Goal: Find specific page/section: Find specific page/section

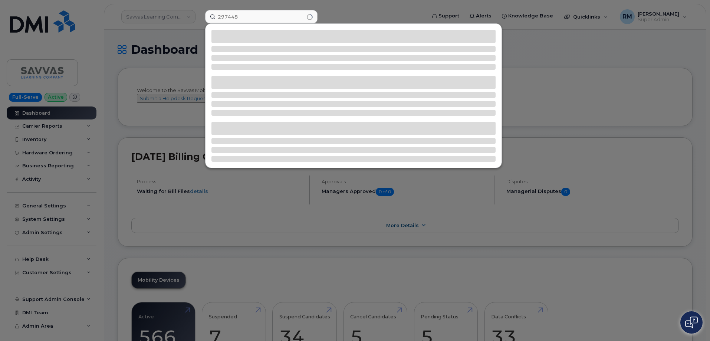
type input "297448"
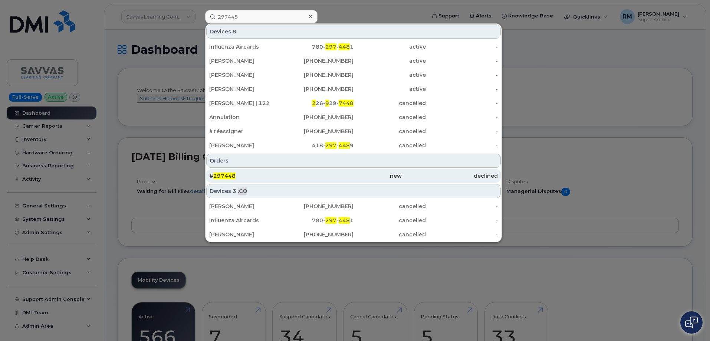
click at [238, 178] on div "# 297448" at bounding box center [257, 175] width 96 height 7
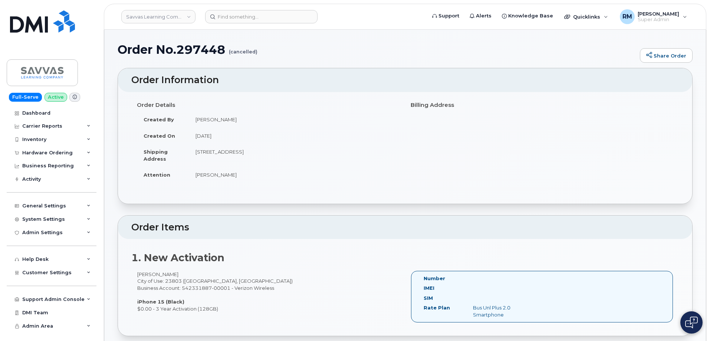
drag, startPoint x: 230, startPoint y: 174, endPoint x: 193, endPoint y: 174, distance: 36.7
click at [193, 174] on td "Jackie Hopkins" at bounding box center [294, 174] width 211 height 16
drag, startPoint x: 242, startPoint y: 173, endPoint x: 195, endPoint y: 177, distance: 46.9
click at [195, 177] on td "Jackie Hopkins" at bounding box center [294, 174] width 211 height 16
copy td "Jackie Hopkins"
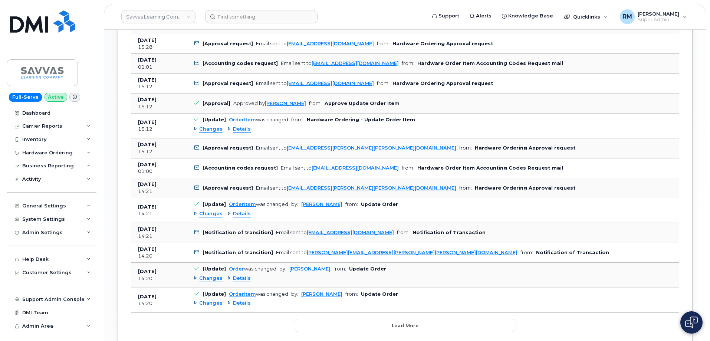
scroll to position [753, 0]
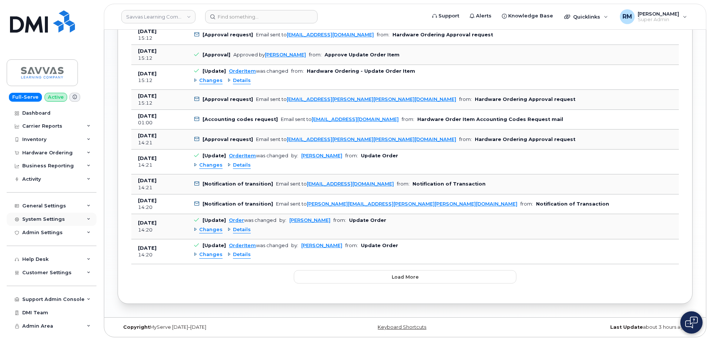
click at [82, 217] on div "System Settings" at bounding box center [52, 218] width 90 height 13
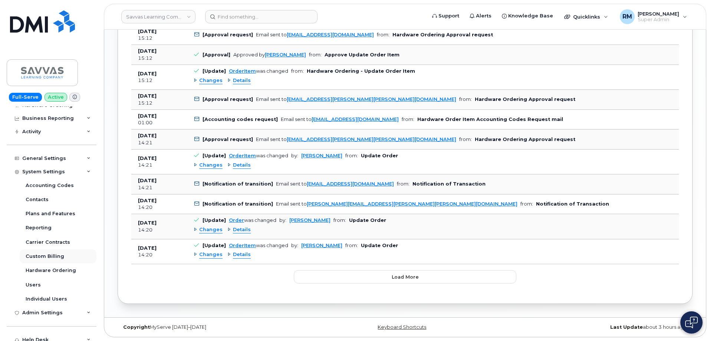
scroll to position [74, 0]
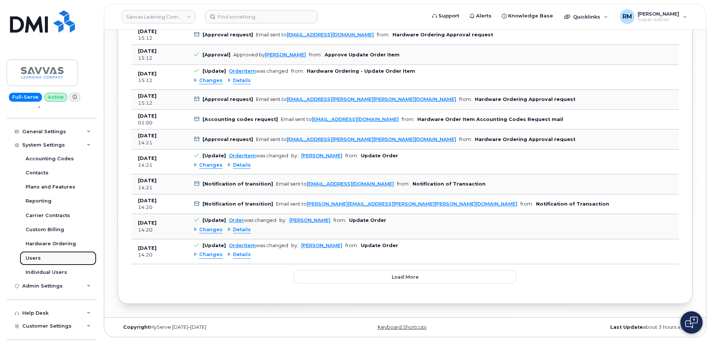
click at [36, 256] on div "Users" at bounding box center [33, 258] width 15 height 7
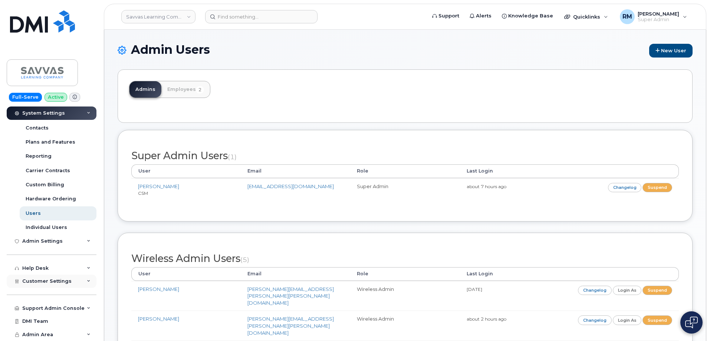
click at [63, 282] on span "Customer Settings" at bounding box center [46, 281] width 49 height 6
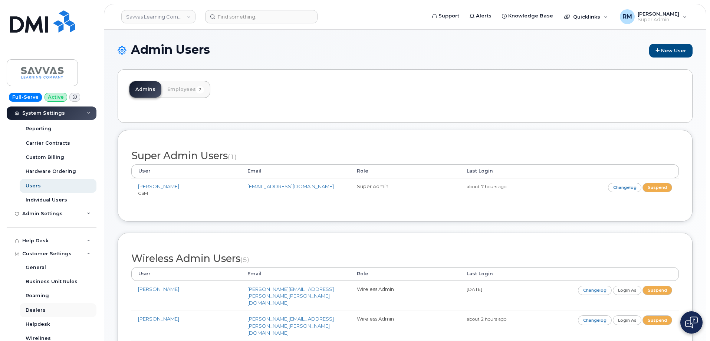
scroll to position [109, 0]
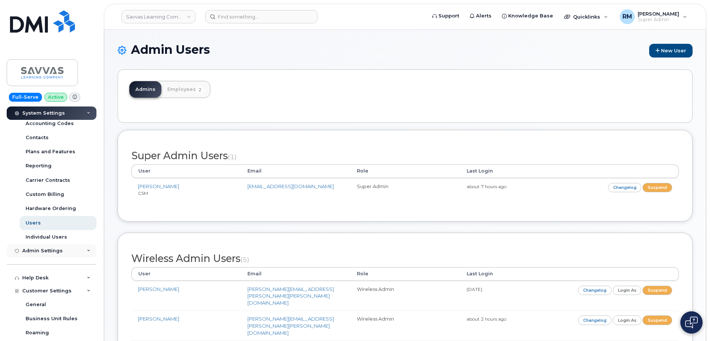
click at [82, 250] on div "Admin Settings" at bounding box center [52, 250] width 90 height 13
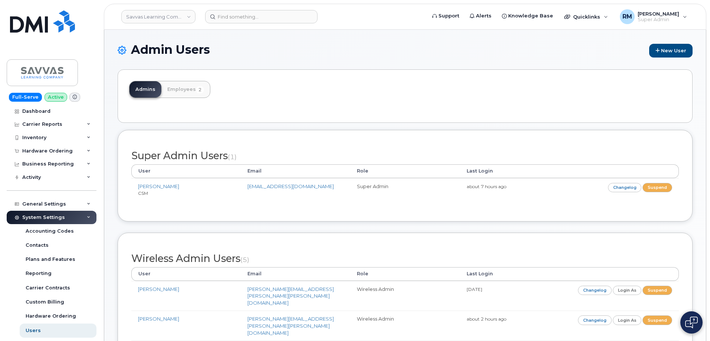
scroll to position [0, 0]
click at [83, 208] on div "General Settings" at bounding box center [52, 205] width 90 height 13
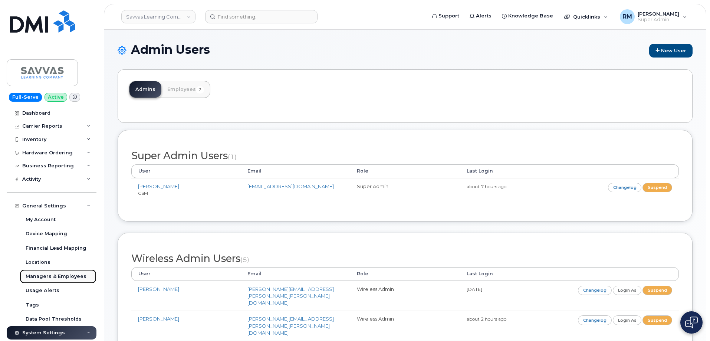
click at [60, 276] on div "Managers & Employees" at bounding box center [56, 276] width 61 height 7
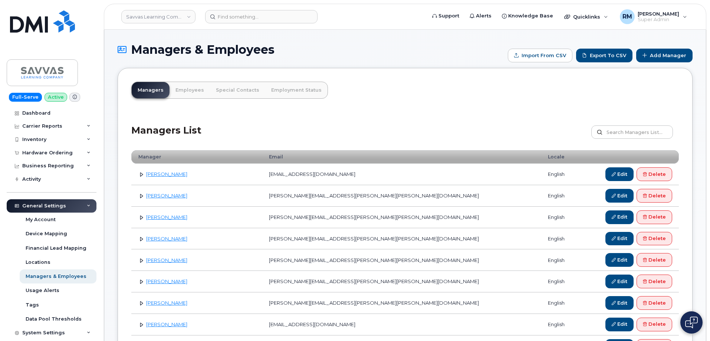
click at [258, 132] on div "Managers List Customize Filter Refresh Export" at bounding box center [404, 129] width 547 height 35
click at [190, 92] on link "Employees" at bounding box center [189, 90] width 40 height 16
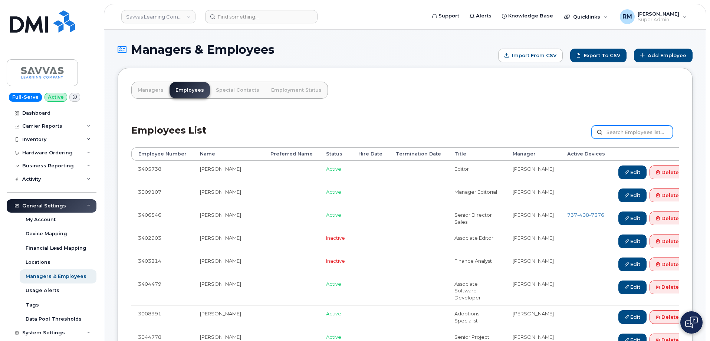
click at [630, 131] on input "text" at bounding box center [632, 131] width 82 height 13
paste input "[PERSON_NAME]"
type input "[PERSON_NAME]"
